Goal: Check status

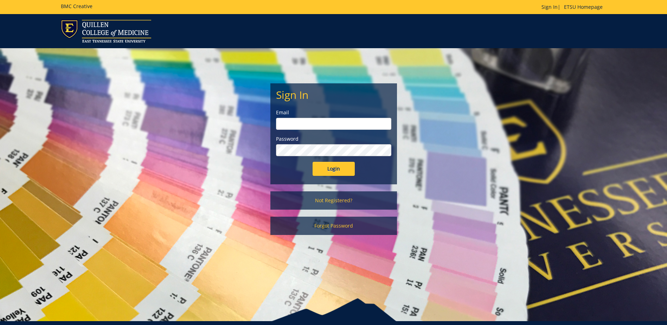
type input "[EMAIL_ADDRESS][DOMAIN_NAME]"
click at [330, 170] on input "Login" at bounding box center [334, 169] width 42 height 14
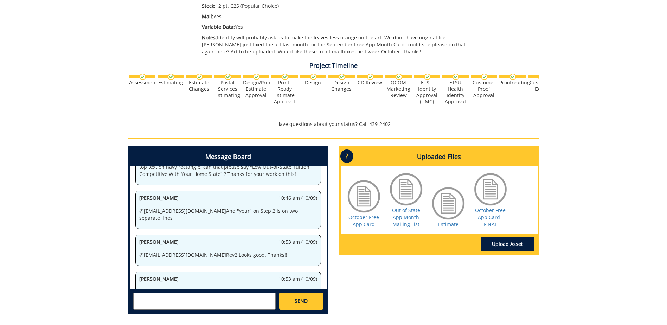
scroll to position [246, 0]
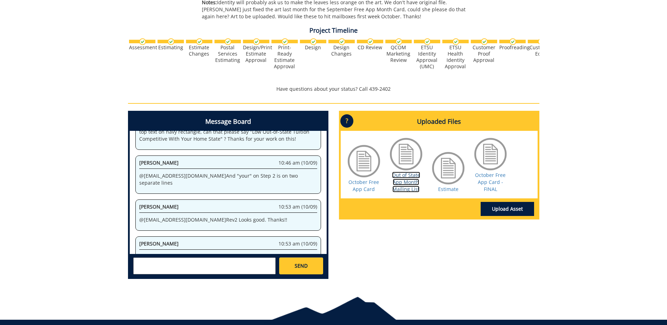
click at [414, 182] on link "Out of State App Month Mailing List" at bounding box center [406, 182] width 28 height 21
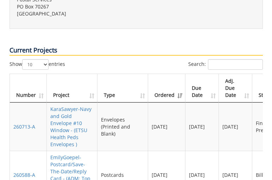
scroll to position [352, 0]
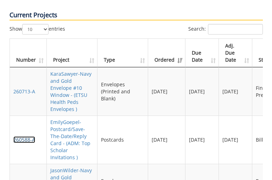
click at [23, 136] on link "260588-A" at bounding box center [24, 139] width 22 height 7
